Goal: Use online tool/utility: Utilize a website feature to perform a specific function

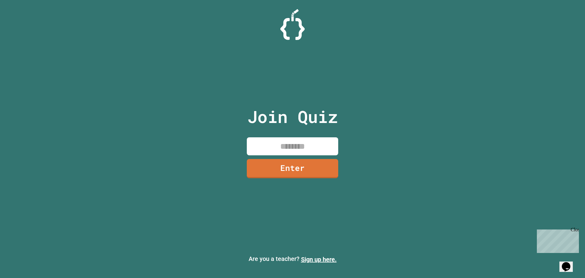
click at [295, 137] on div "Join Quiz Enter" at bounding box center [292, 138] width 103 height 247
click at [328, 146] on input at bounding box center [292, 146] width 91 height 18
type input "********"
click at [322, 172] on link "Enter" at bounding box center [292, 168] width 91 height 19
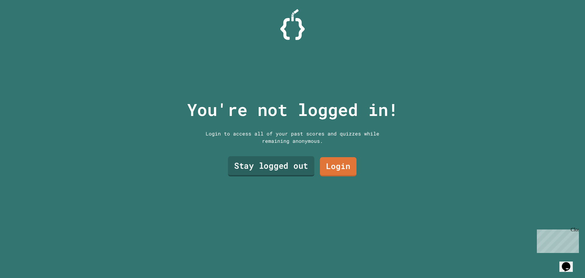
click at [285, 164] on link "Stay logged out" at bounding box center [271, 166] width 87 height 20
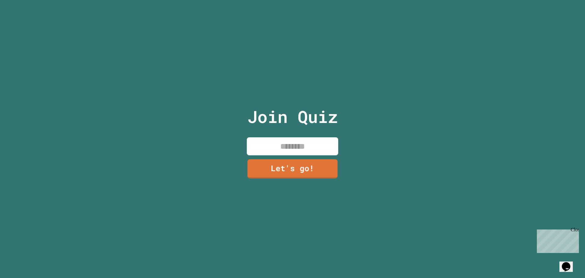
click at [296, 147] on input at bounding box center [292, 146] width 91 height 18
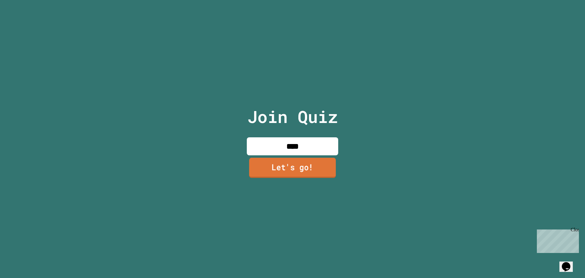
type input "****"
click at [295, 165] on link "Let's go!" at bounding box center [292, 168] width 87 height 20
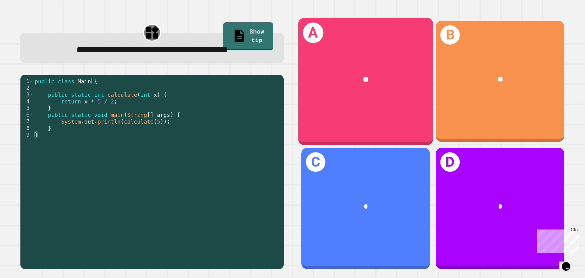
click at [362, 105] on div "A **" at bounding box center [365, 81] width 135 height 127
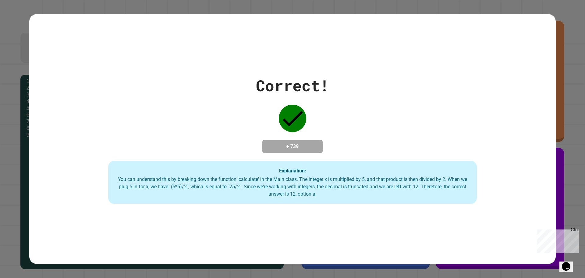
click at [576, 230] on div "Close" at bounding box center [575, 231] width 8 height 8
drag, startPoint x: 287, startPoint y: 144, endPoint x: 319, endPoint y: 144, distance: 32.3
click at [315, 144] on div "+ 739" at bounding box center [292, 146] width 61 height 13
click at [300, 143] on h4 "+ 739" at bounding box center [292, 146] width 49 height 7
drag, startPoint x: 323, startPoint y: 141, endPoint x: 305, endPoint y: 145, distance: 17.8
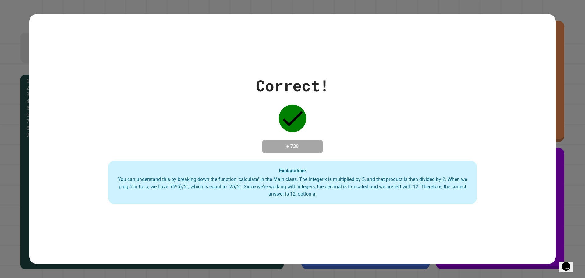
click at [306, 145] on div "Correct! + 739 Explanation: You can understand this by breaking down the functi…" at bounding box center [292, 139] width 527 height 130
drag, startPoint x: 298, startPoint y: 145, endPoint x: 269, endPoint y: 146, distance: 29.3
click at [269, 146] on h4 "+ 739" at bounding box center [292, 146] width 49 height 7
click at [287, 124] on icon at bounding box center [292, 118] width 27 height 27
click at [283, 143] on h4 "+ 739" at bounding box center [292, 146] width 49 height 7
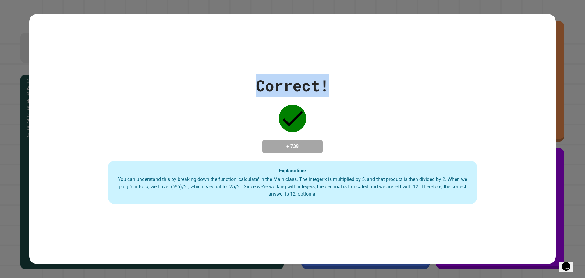
drag, startPoint x: 251, startPoint y: 82, endPoint x: 331, endPoint y: 88, distance: 79.8
click at [331, 88] on div "Correct! + 739 Explanation: You can understand this by breaking down the functi…" at bounding box center [292, 139] width 527 height 130
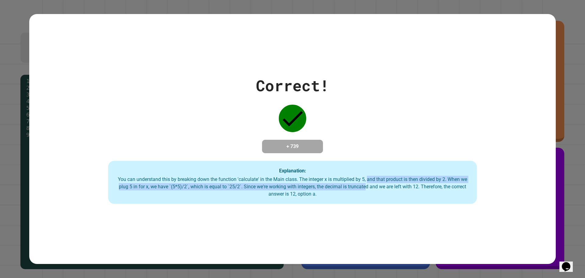
click at [364, 184] on div "You can understand this by breaking down the function 'calculate' in the Main c…" at bounding box center [292, 187] width 357 height 22
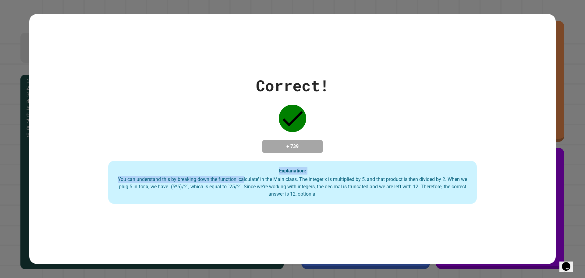
drag, startPoint x: 221, startPoint y: 176, endPoint x: 198, endPoint y: 170, distance: 23.7
click at [203, 172] on div "Explanation: You can understand this by breaking down the function 'calculate' …" at bounding box center [292, 182] width 369 height 43
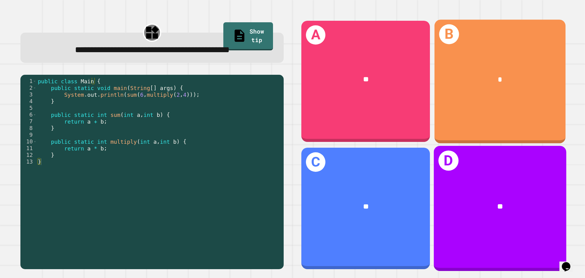
click at [477, 114] on div "B *" at bounding box center [500, 81] width 131 height 123
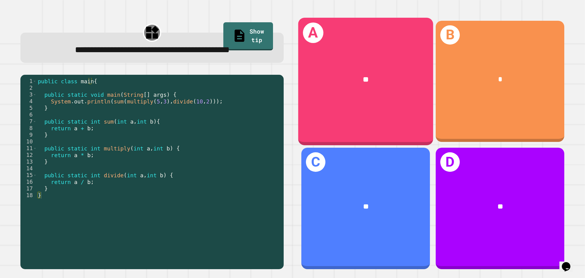
click at [364, 107] on div "A **" at bounding box center [365, 81] width 135 height 127
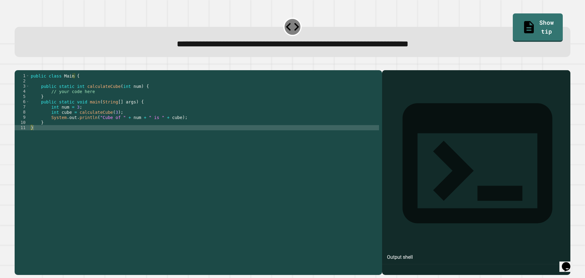
click at [62, 84] on div "public class Main { public static int calculateCube ( int num ) { // your code …" at bounding box center [205, 166] width 350 height 187
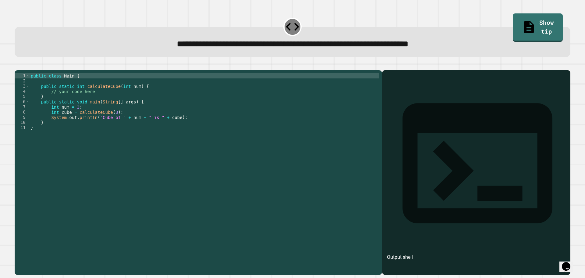
drag, startPoint x: 72, startPoint y: 98, endPoint x: 78, endPoint y: 98, distance: 6.7
click at [72, 98] on div "public class Main { public static int calculateCube ( int num ) { // your code …" at bounding box center [205, 166] width 350 height 187
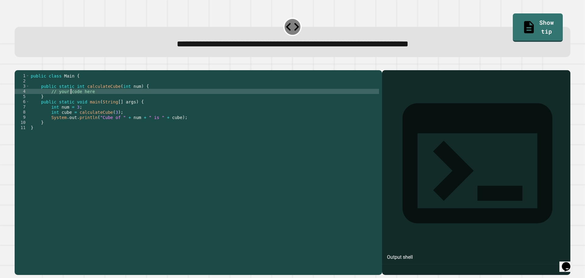
click at [99, 92] on div "public class Main { public static int calculateCube ( int num ) { // your code …" at bounding box center [205, 166] width 350 height 187
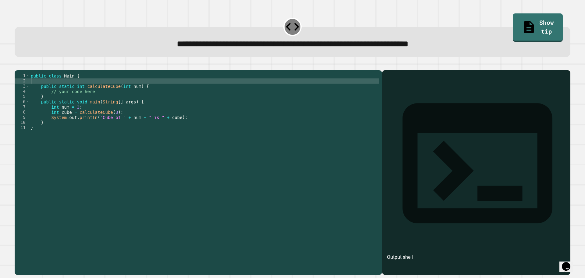
click at [112, 96] on div "public class Main { public static int calculateCube ( int num ) { // your code …" at bounding box center [205, 166] width 350 height 187
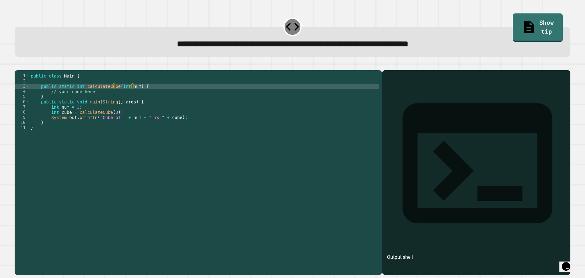
click at [112, 98] on div "public class Main { public static int calculateCube ( int num ) { // your code …" at bounding box center [205, 166] width 350 height 187
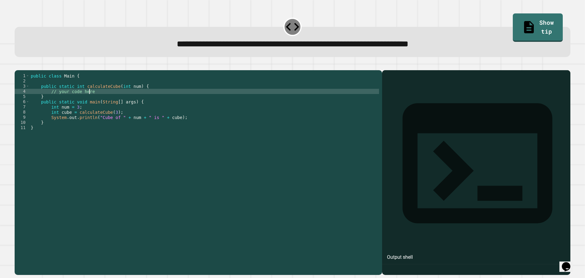
click at [119, 98] on div "public class Main { public static int calculateCube ( int num ) { // your code …" at bounding box center [205, 166] width 350 height 187
click at [125, 91] on div "public class Main { public static int calculateCube ( int num ) { // your code …" at bounding box center [205, 166] width 350 height 187
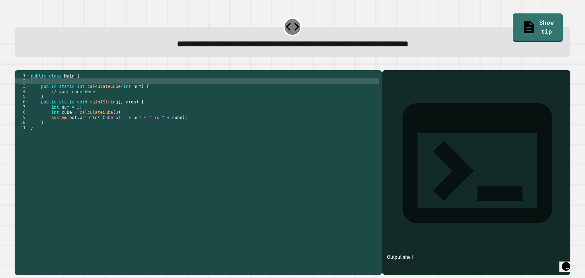
click at [130, 93] on div "public class Main { public static int calculateCube ( int num ) { // your code …" at bounding box center [205, 166] width 350 height 187
click at [130, 97] on div "public class Main { public static int calculateCube ( int num ) { // your code …" at bounding box center [205, 161] width 350 height 176
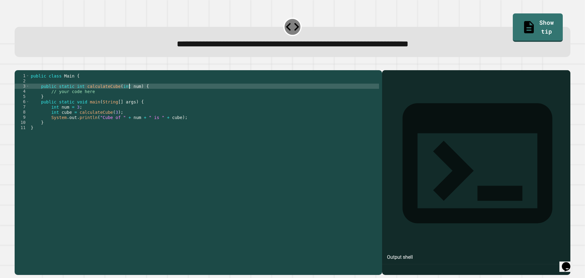
drag, startPoint x: 138, startPoint y: 98, endPoint x: 141, endPoint y: 99, distance: 4.0
click at [138, 98] on div "public class Main { public static int calculateCube ( int num ) { // your code …" at bounding box center [205, 166] width 350 height 187
click at [134, 98] on div "public class Main { public static int calculateCube ( int num ) { // your code …" at bounding box center [205, 166] width 350 height 187
click at [128, 98] on div "public class Main { public static int calculateCube ( int num ) { // your code …" at bounding box center [205, 166] width 350 height 187
drag, startPoint x: 92, startPoint y: 105, endPoint x: 88, endPoint y: 109, distance: 5.2
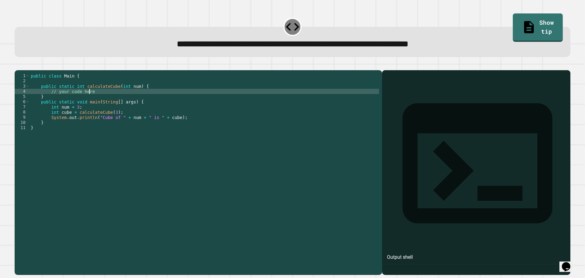
click at [92, 106] on div "public class Main { public static int calculateCube ( int num ) { // your code …" at bounding box center [205, 166] width 350 height 187
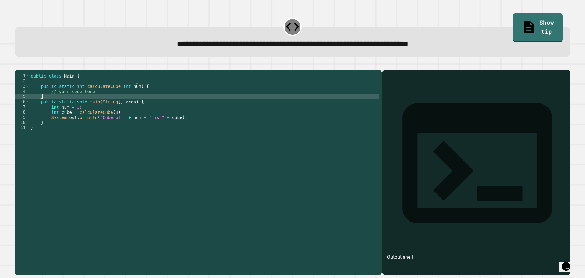
click at [74, 102] on div "public class Main { public static int calculateCube ( int num ) { // your code …" at bounding box center [205, 166] width 350 height 187
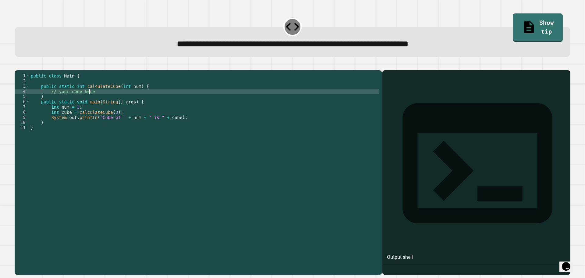
click at [112, 101] on div "public class Main { public static int calculateCube ( int num ) { // your code …" at bounding box center [205, 166] width 350 height 187
type textarea "**********"
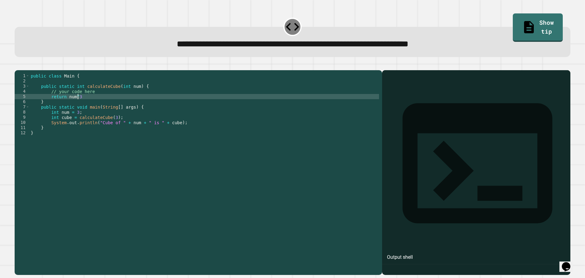
scroll to position [0, 3]
click at [18, 65] on icon "button" at bounding box center [18, 65] width 0 height 0
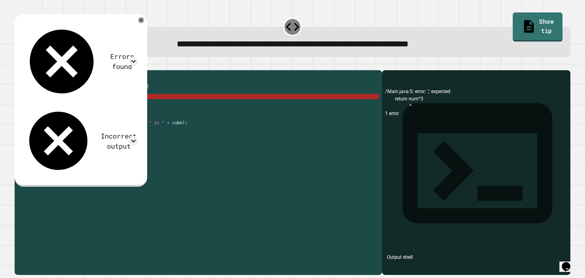
click at [525, 23] on link "Show tip" at bounding box center [538, 26] width 50 height 29
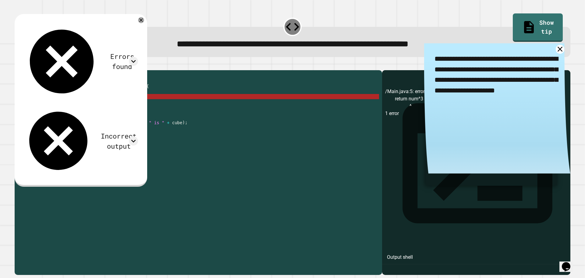
click at [75, 105] on div "public class Main { public static int calculateCube ( int num ) { // your code …" at bounding box center [205, 166] width 350 height 187
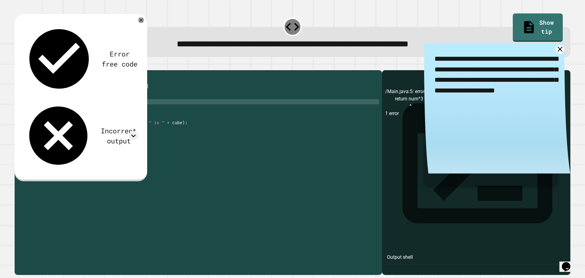
click at [90, 108] on div "public class Main { public static int calculateCube ( int num ) { // your code …" at bounding box center [205, 166] width 350 height 187
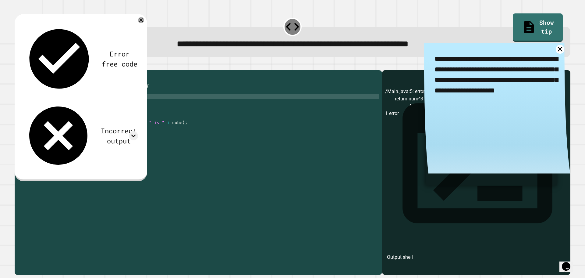
click at [90, 107] on div "public class Main { public static int calculateCube ( int num ) { // your code …" at bounding box center [205, 166] width 350 height 187
click at [18, 65] on icon "button" at bounding box center [18, 65] width 0 height 0
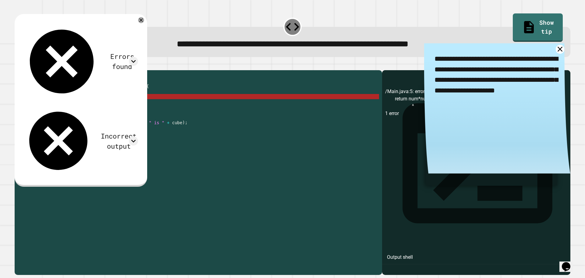
click at [73, 106] on div "public class Main { public static int calculateCube ( int num ) { // your code …" at bounding box center [205, 166] width 350 height 187
click at [60, 108] on div "public class Main { public static int calculateCube ( int num ) { // your code …" at bounding box center [205, 166] width 350 height 187
click at [84, 103] on div "public class Main { public static int calculateCube ( int num ) { // your code …" at bounding box center [205, 166] width 350 height 187
click at [66, 105] on div "public class Main { public static int calculateCube ( int num ) { // your code …" at bounding box center [205, 166] width 350 height 187
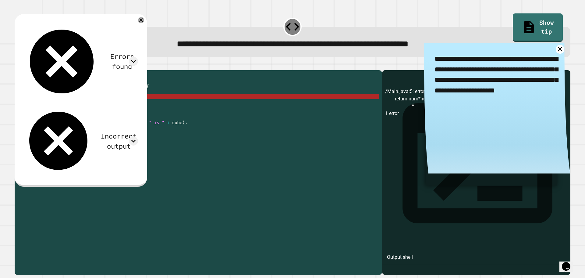
click at [79, 105] on div "public class Main { public static int calculateCube ( int num ) { // your code …" at bounding box center [205, 166] width 350 height 187
click at [83, 105] on div "public class Main { public static int calculateCube ( int num ) { // your code …" at bounding box center [205, 166] width 350 height 187
click at [74, 106] on div "public class Main { public static int calculateCube ( int num ) { // your code …" at bounding box center [205, 166] width 350 height 187
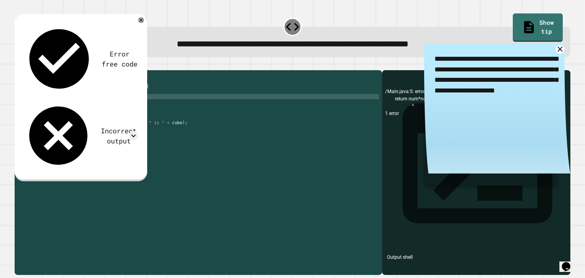
click at [77, 106] on div "public class Main { public static int calculateCube ( int num ) { // your code …" at bounding box center [205, 166] width 350 height 187
click at [20, 63] on div "Error free code /Main.java:5: error: ';' expected return num*num ^ 1 error Inco…" at bounding box center [81, 97] width 133 height 167
click at [18, 65] on icon "button" at bounding box center [18, 65] width 0 height 0
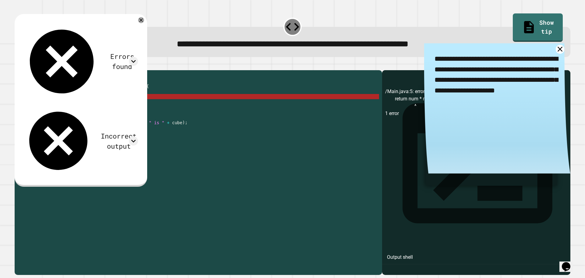
click at [87, 105] on div "public class Main { public static int calculateCube ( int num ) { // your code …" at bounding box center [205, 166] width 350 height 187
click at [71, 107] on div "public class Main { public static int calculateCube ( int num ) { // your code …" at bounding box center [205, 166] width 350 height 187
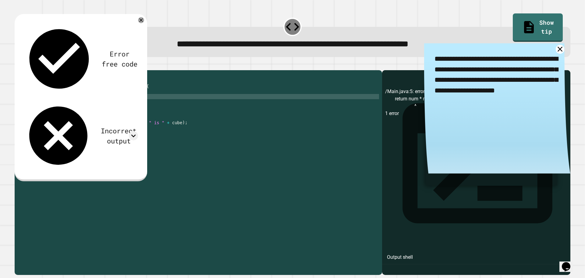
scroll to position [0, 3]
click at [86, 105] on div "public class Main { public static int calculateCube ( int num ) { // your code …" at bounding box center [205, 166] width 350 height 187
click at [18, 65] on icon "button" at bounding box center [18, 65] width 0 height 0
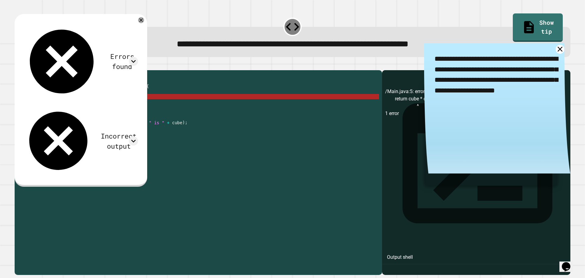
click at [77, 105] on div "public class Main { public static int calculateCube ( int num ) { // your code …" at bounding box center [205, 166] width 350 height 187
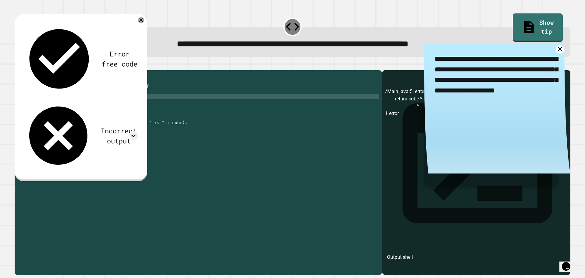
click at [80, 106] on div "public class Main { public static int calculateCube ( int num ) { // your code …" at bounding box center [205, 166] width 350 height 187
click at [18, 65] on icon "button" at bounding box center [18, 65] width 0 height 0
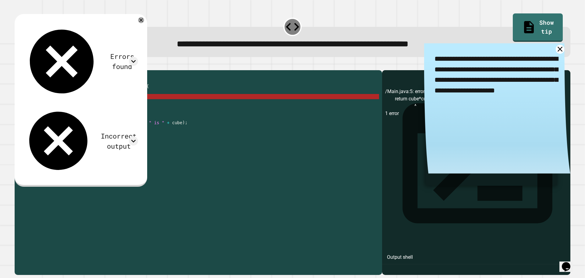
click at [71, 105] on div "public class Main { public static int calculateCube ( int num ) { // your code …" at bounding box center [205, 166] width 350 height 187
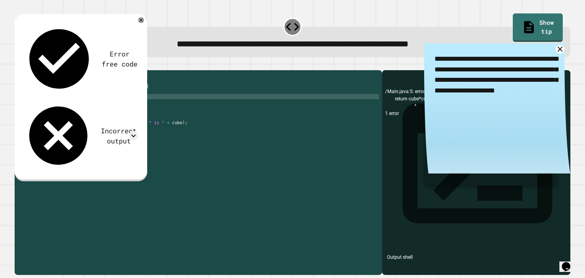
click at [75, 105] on div "public class Main { public static int calculateCube ( int num ) { // your code …" at bounding box center [205, 166] width 350 height 187
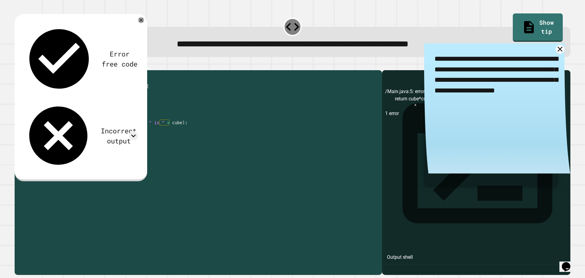
click at [75, 105] on div "public class Main { public static int calculateCube ( int num ) { // your code …" at bounding box center [205, 166] width 350 height 187
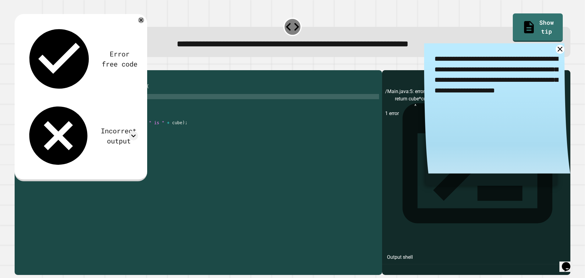
type textarea "**********"
click at [18, 65] on icon "button" at bounding box center [18, 65] width 0 height 0
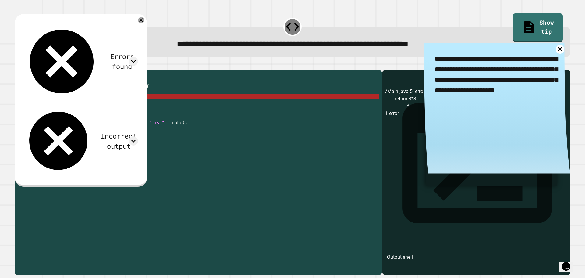
click at [67, 106] on div "public class Main { public static int calculateCube ( int num ) { // your code …" at bounding box center [205, 166] width 350 height 187
click at [141, 21] on div "Errors found /Main.java:5: error: ';' expected return 3*3 ^ 1 error Incorrect o…" at bounding box center [80, 99] width 121 height 159
click at [147, 23] on div "Errors found /Main.java:5: error: ';' expected return 3*3 ^ 1 error Incorrect o…" at bounding box center [81, 100] width 133 height 172
click at [147, 24] on div "Errors found /Main.java:5: error: ';' expected return 3*3 ^ 1 error Incorrect o…" at bounding box center [81, 100] width 133 height 172
click at [556, 53] on icon at bounding box center [560, 49] width 9 height 9
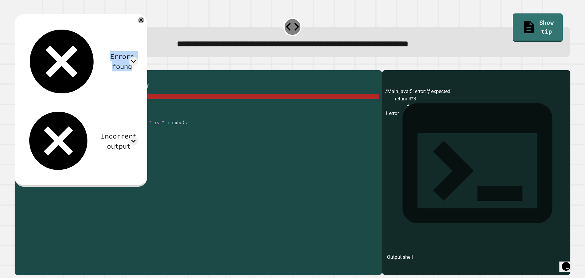
click at [147, 22] on div "Errors found /Main.java:5: error: ';' expected return 3*3 ^ 1 error Incorrect o…" at bounding box center [81, 100] width 133 height 172
click at [145, 23] on icon at bounding box center [140, 19] width 7 height 7
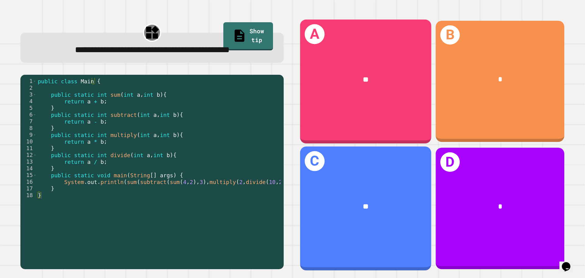
click at [361, 187] on div "**" at bounding box center [365, 207] width 131 height 40
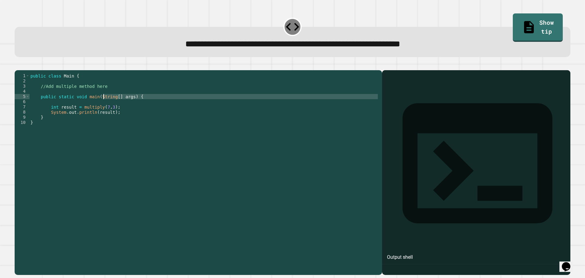
drag, startPoint x: 113, startPoint y: 110, endPoint x: 102, endPoint y: 101, distance: 14.3
click at [102, 103] on div "public class Main { //Add multiple method here public static void main ( String…" at bounding box center [204, 166] width 350 height 187
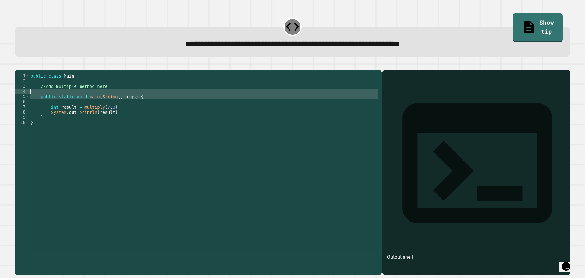
click at [103, 99] on div "public class Main { //Add multiple method here public static void main ( String…" at bounding box center [204, 161] width 350 height 176
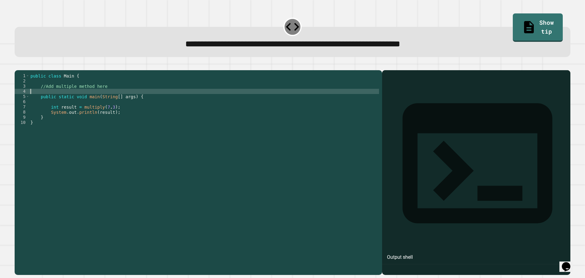
click at [120, 98] on div "public class Main { //Add multiple method here public static void main ( String…" at bounding box center [204, 166] width 350 height 187
click at [120, 101] on div "public class Main { //Add multiple method here public static void main ( String…" at bounding box center [204, 166] width 350 height 187
type textarea "*"
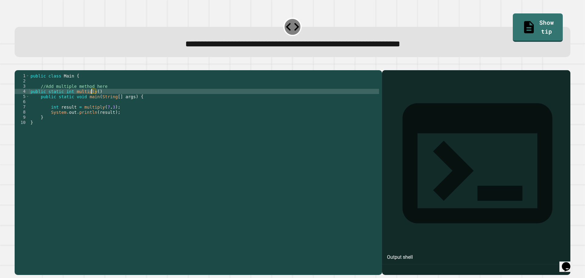
click at [23, 70] on icon "button" at bounding box center [21, 69] width 3 height 4
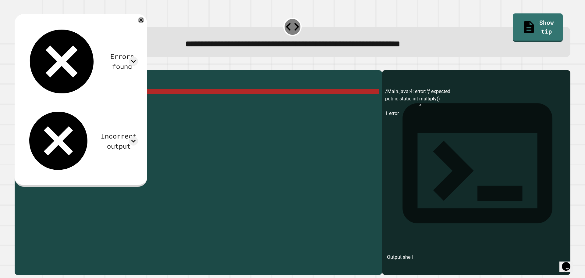
click at [30, 98] on div "public class Main { //Add multiple method here public static int multiply ( ) p…" at bounding box center [204, 166] width 350 height 187
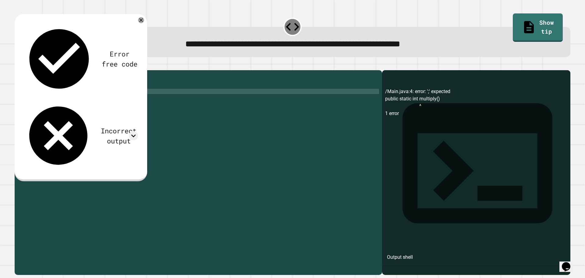
click at [18, 65] on icon "button" at bounding box center [18, 65] width 0 height 0
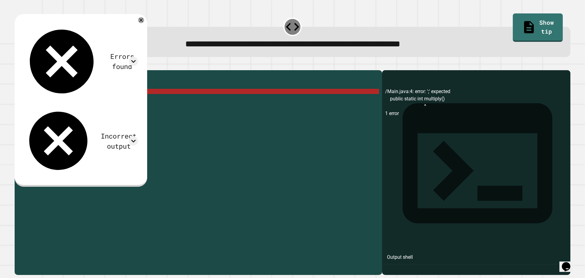
click at [82, 100] on div "public class Main { //Add multiple method here public static int multiply ( ) p…" at bounding box center [204, 166] width 350 height 187
click at [91, 100] on div "public class Main { //Add multiple method here public static int multiply ( ) p…" at bounding box center [204, 166] width 350 height 187
click at [107, 98] on div "public class Main { //Add multiple method here public static int multiply ( ) p…" at bounding box center [204, 166] width 350 height 187
click at [113, 99] on div "public class Main { //Add multiple method here public static int multiply ( ) p…" at bounding box center [204, 166] width 350 height 187
click at [58, 102] on div "public class Main { //Add multiple method here public static int multiply ( ) p…" at bounding box center [204, 166] width 350 height 187
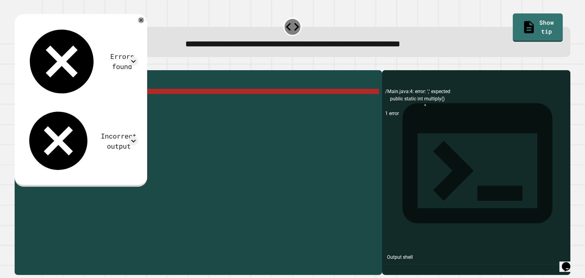
click at [86, 102] on div "public class Main { //Add multiple method here public static int multiply ( ) p…" at bounding box center [204, 166] width 350 height 187
click at [92, 101] on div "public class Main { //Add multiple method here public static int multiply ( ) p…" at bounding box center [204, 166] width 350 height 187
click at [83, 103] on div "public class Main { //Add multiple method here public static int multiply ( ) p…" at bounding box center [204, 161] width 350 height 176
click at [83, 103] on div "public class Main { //Add multiple method here public static int multiply ( ) p…" at bounding box center [204, 166] width 350 height 187
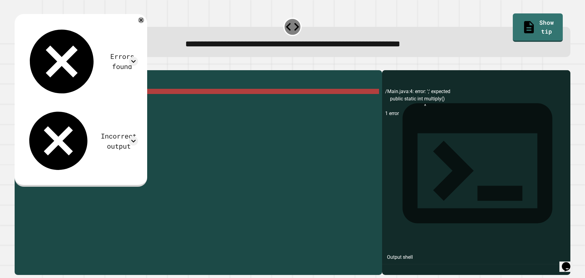
click at [94, 100] on div "public class Main { //Add multiple method here public static int multiply ( ) p…" at bounding box center [204, 161] width 350 height 176
click at [93, 100] on div "public class Main { //Add multiple method here public static int multiply ( ) p…" at bounding box center [204, 166] width 350 height 187
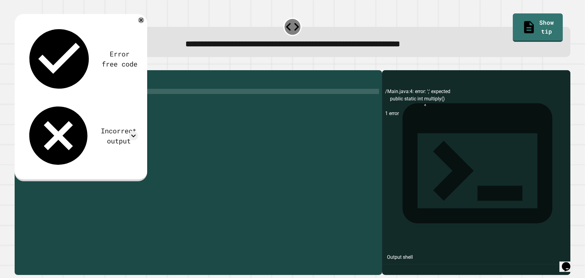
scroll to position [0, 5]
click at [18, 65] on icon "button" at bounding box center [18, 65] width 0 height 0
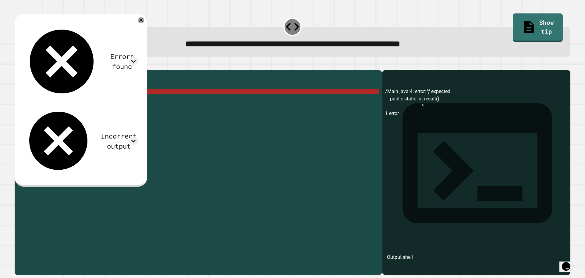
scroll to position [0, 0]
click at [67, 112] on div "public class Main { //Add multiple method here public static int result ( ) pub…" at bounding box center [204, 166] width 350 height 187
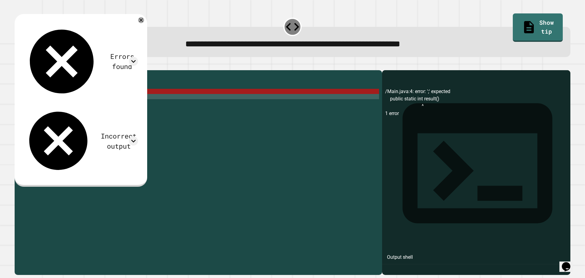
click at [66, 108] on div "public class Main { //Add multiple method here public static int result ( ) pub…" at bounding box center [204, 166] width 350 height 187
click at [77, 107] on div "public class Main { //Add multiple method here public static int result ( ) pub…" at bounding box center [204, 166] width 350 height 187
click at [36, 105] on div "public class Main { //Add multiple method here public static int result ( ) pub…" at bounding box center [204, 166] width 350 height 187
click at [37, 106] on div "public class Main { //Add multiple method here public static int result ( ) pub…" at bounding box center [204, 166] width 350 height 187
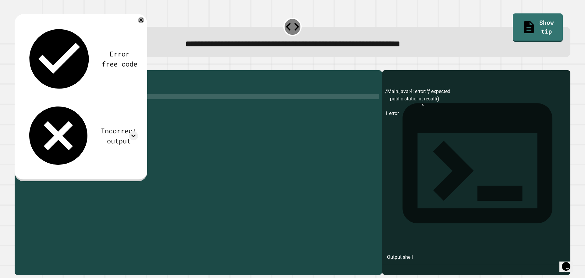
click at [93, 105] on div "public class Main { //Add multiple method here public static int result ( ) pub…" at bounding box center [204, 166] width 350 height 187
click at [86, 96] on div "public class Main { //Add multiple method here public static int result ( ) pub…" at bounding box center [204, 166] width 350 height 187
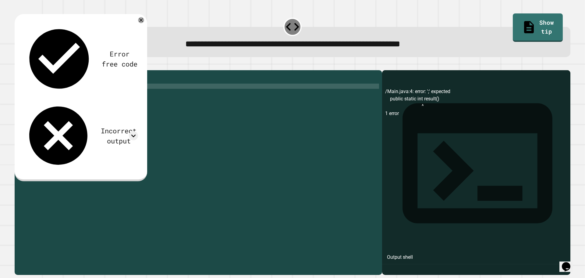
click at [86, 96] on div "public class Main { //Add multiple method here public static int result ( ) pub…" at bounding box center [204, 166] width 350 height 187
click at [83, 102] on div "public class Main { //Add multiple method here public static int result ( ) pub…" at bounding box center [204, 166] width 350 height 187
click at [51, 106] on div "public class Main { //Add multiple method here public static int result ( ) pub…" at bounding box center [204, 166] width 350 height 187
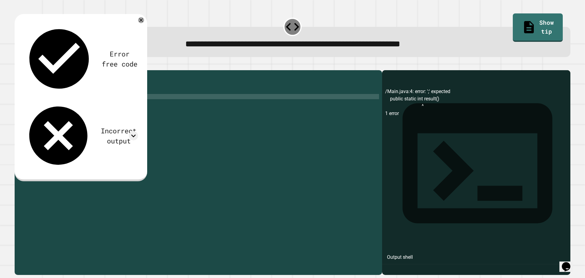
click at [51, 107] on div "public class Main { //Add multiple method here public static int result ( ) pub…" at bounding box center [204, 166] width 350 height 187
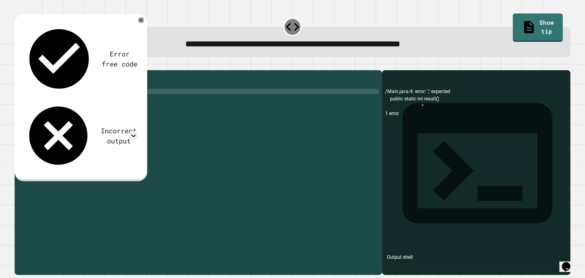
click at [87, 101] on div "public class Main { //Add multiple method here public static int result ( ) pub…" at bounding box center [204, 166] width 350 height 187
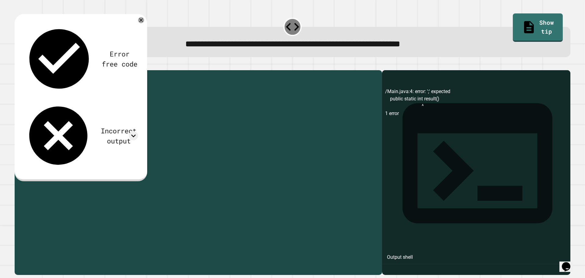
click at [87, 101] on div "public class Main { //Add multiple method here public static int result ( ) pub…" at bounding box center [204, 161] width 350 height 176
click at [87, 101] on div "public class Main { //Add multiple method here public static int result ( ) pub…" at bounding box center [204, 166] width 350 height 187
click at [87, 101] on div "public class Main { //Add multiple method here public static int result ( ) pub…" at bounding box center [204, 161] width 350 height 176
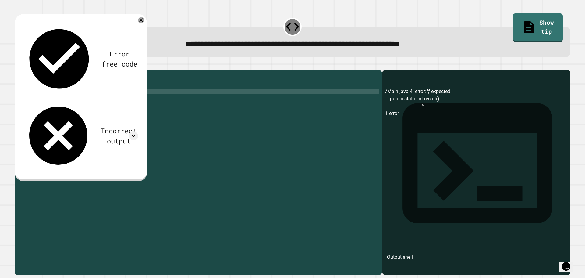
click at [87, 101] on div "public class Main { //Add multiple method here public static int result ( ) pub…" at bounding box center [204, 166] width 350 height 187
click at [39, 102] on div "public class Main { //Add multiple method here public static int result ( ) pub…" at bounding box center [204, 166] width 350 height 187
type textarea "**********"
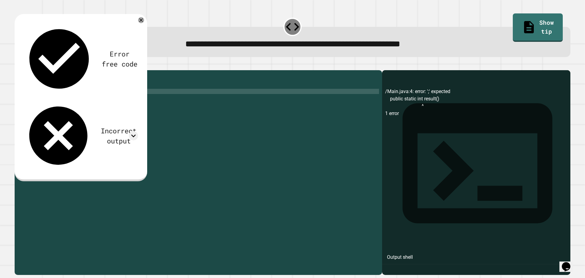
click at [96, 108] on div "public class Main { //Add multiple method here { public static int result ( ) p…" at bounding box center [204, 166] width 350 height 187
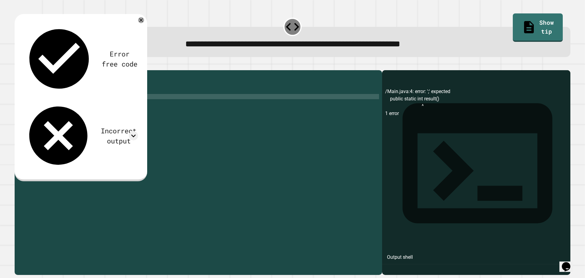
scroll to position [0, 0]
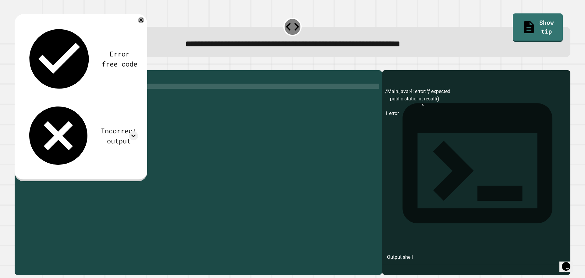
click at [93, 97] on div "public class Main { //Add multiple method here { public static int result ( ) }…" at bounding box center [204, 166] width 350 height 187
click at [18, 65] on icon "button" at bounding box center [18, 65] width 0 height 0
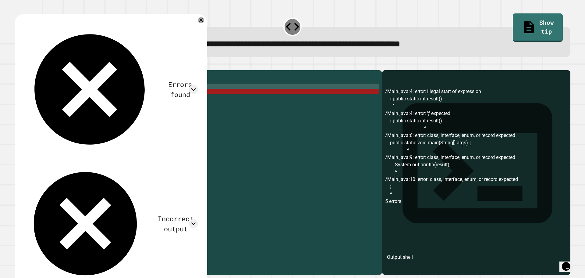
click at [96, 101] on div "public class Main { //Add multiple method here { public static int result ( ) }…" at bounding box center [204, 166] width 350 height 187
click at [89, 98] on div "public class Main { //Add multiple method here { public static int result ( ) }…" at bounding box center [204, 161] width 350 height 176
click at [90, 99] on div "public class Main { //Add multiple method here { public static int result ( ) }…" at bounding box center [204, 166] width 350 height 187
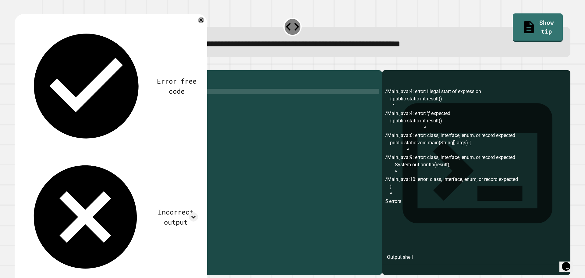
scroll to position [0, 5]
type textarea "**********"
click at [18, 65] on button "button" at bounding box center [18, 65] width 0 height 0
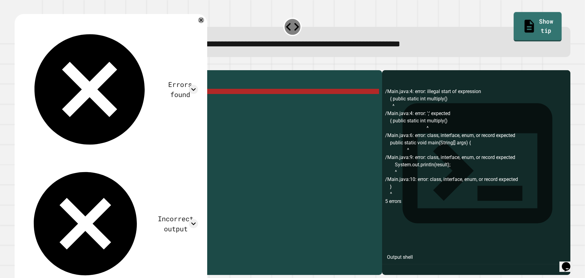
click at [526, 28] on link "Show tip" at bounding box center [538, 27] width 48 height 30
